Goal: Find specific page/section: Find specific page/section

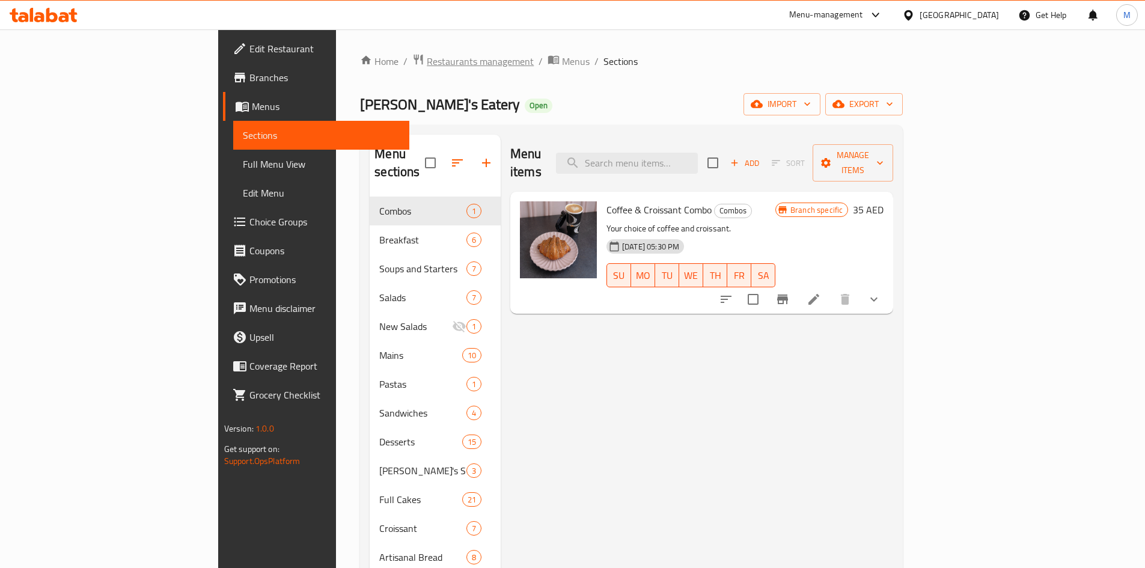
click at [427, 62] on span "Restaurants management" at bounding box center [480, 61] width 107 height 14
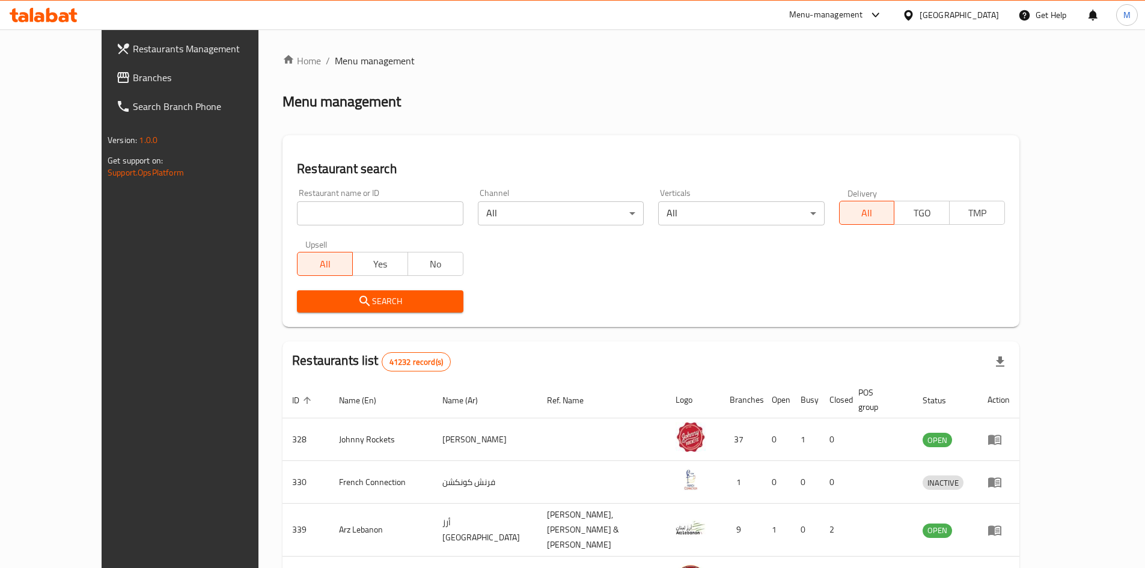
click at [318, 214] on input "search" at bounding box center [380, 213] width 166 height 24
paste input "ChicBoy Inasal"
click button "Search" at bounding box center [380, 301] width 166 height 22
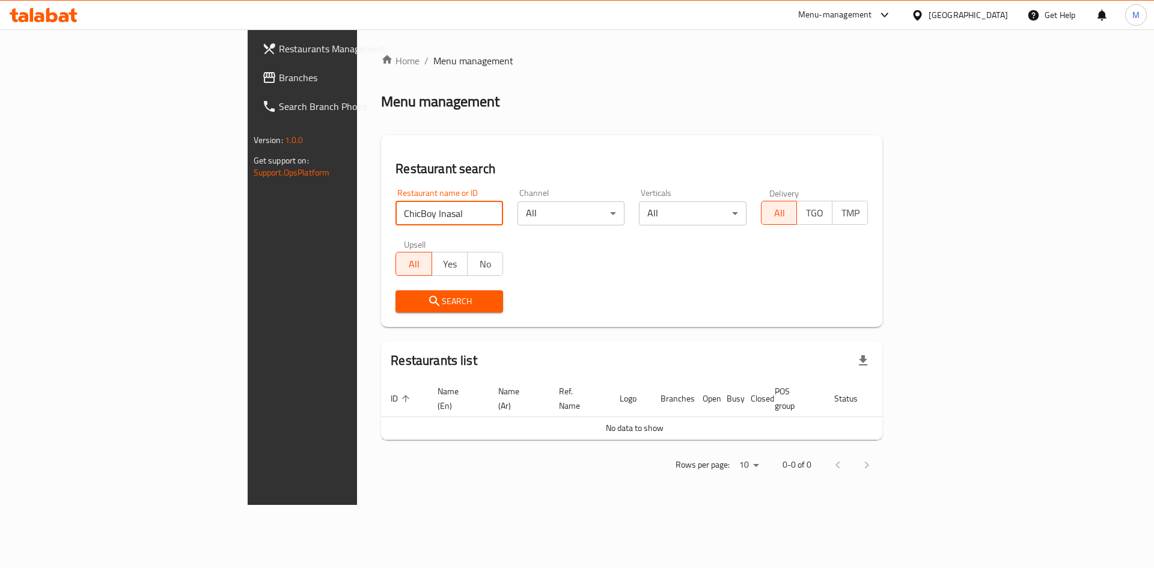
click at [395, 213] on input "ChicBoy Inasal" at bounding box center [449, 213] width 108 height 24
paste input "9876"
type input "9876"
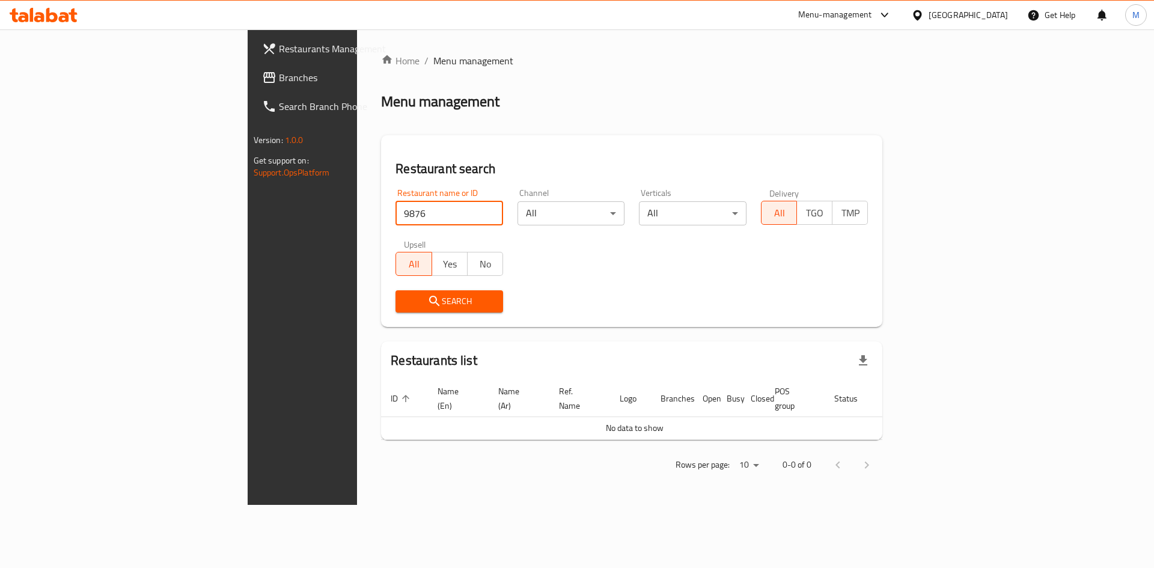
click button "Search" at bounding box center [449, 301] width 108 height 22
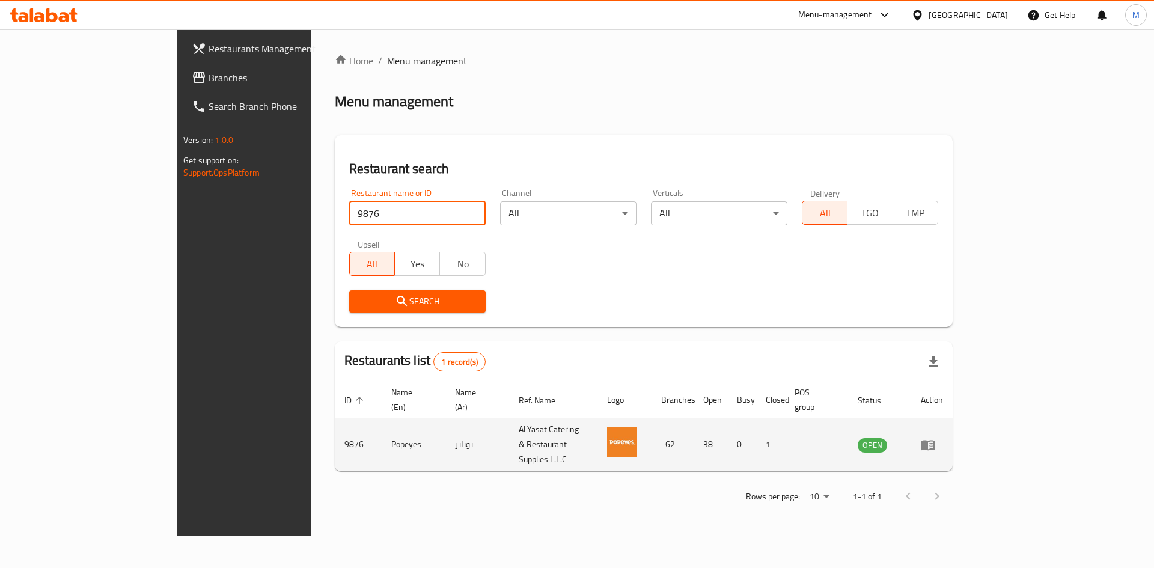
click at [934, 440] on icon "enhanced table" at bounding box center [927, 445] width 13 height 10
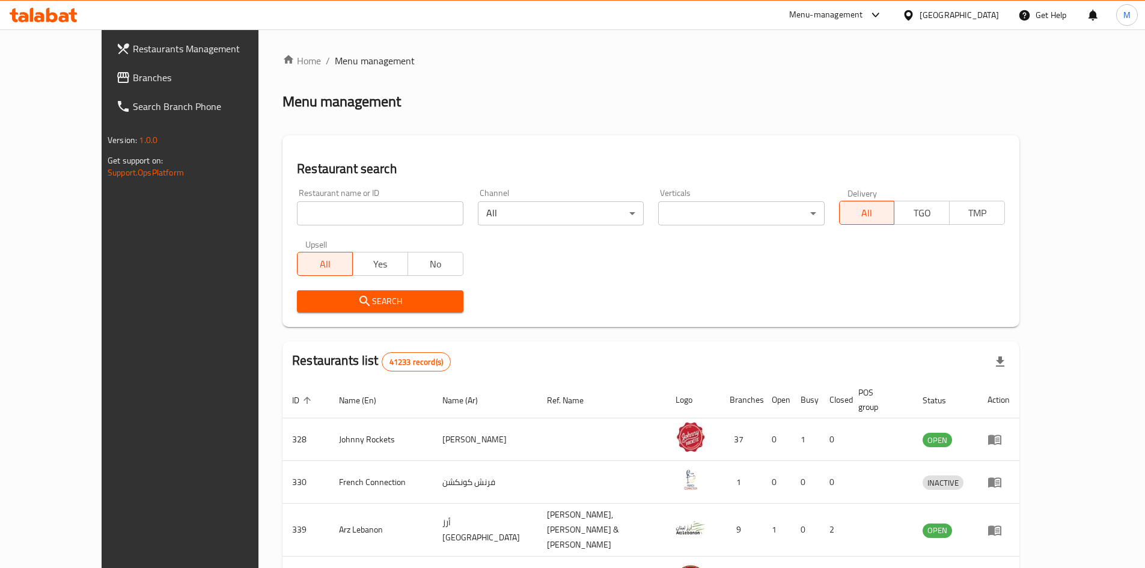
click at [305, 229] on div "Restaurant name or ID Restaurant name or ID" at bounding box center [380, 206] width 180 height 51
click at [302, 222] on input "search" at bounding box center [380, 213] width 166 height 24
paste input "9876"
type input "9876"
click button "Search" at bounding box center [380, 301] width 166 height 22
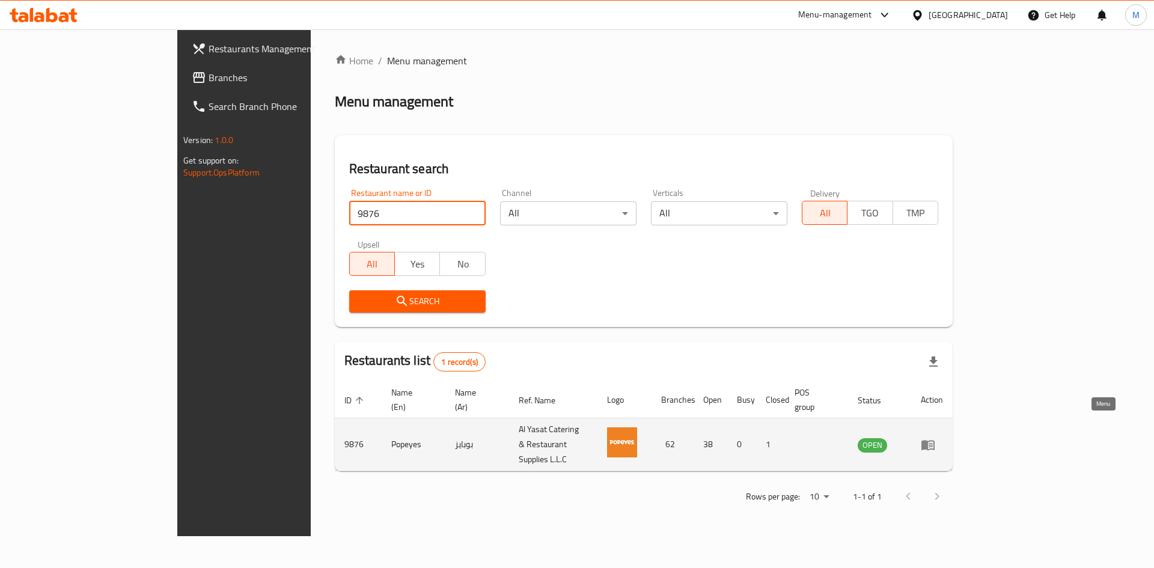
click at [935, 437] on icon "enhanced table" at bounding box center [928, 444] width 14 height 14
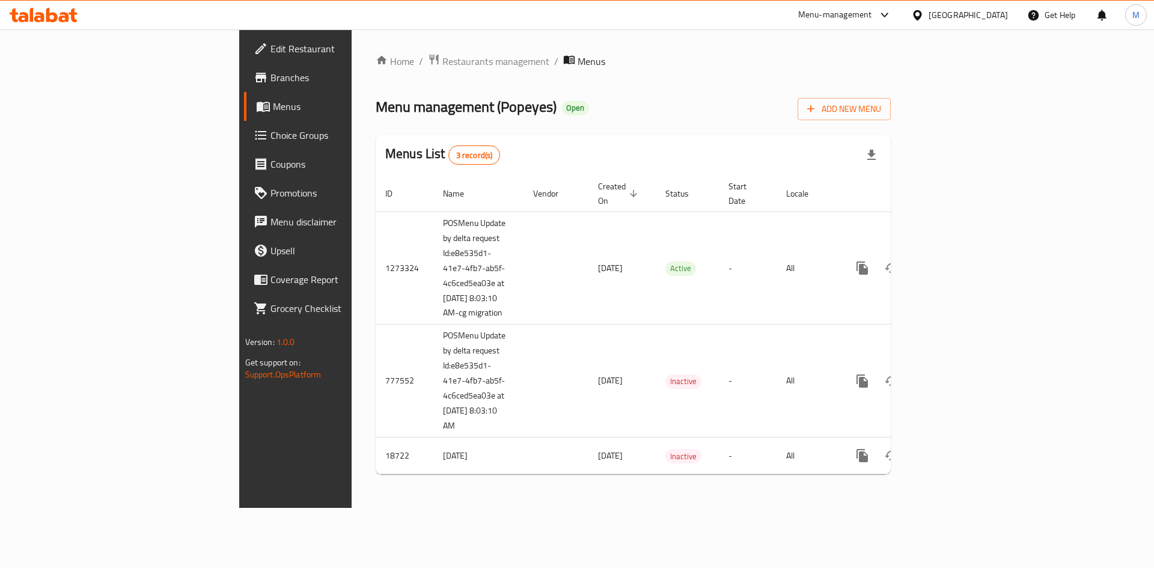
click at [270, 81] on span "Branches" at bounding box center [346, 77] width 152 height 14
